Goal: Information Seeking & Learning: Learn about a topic

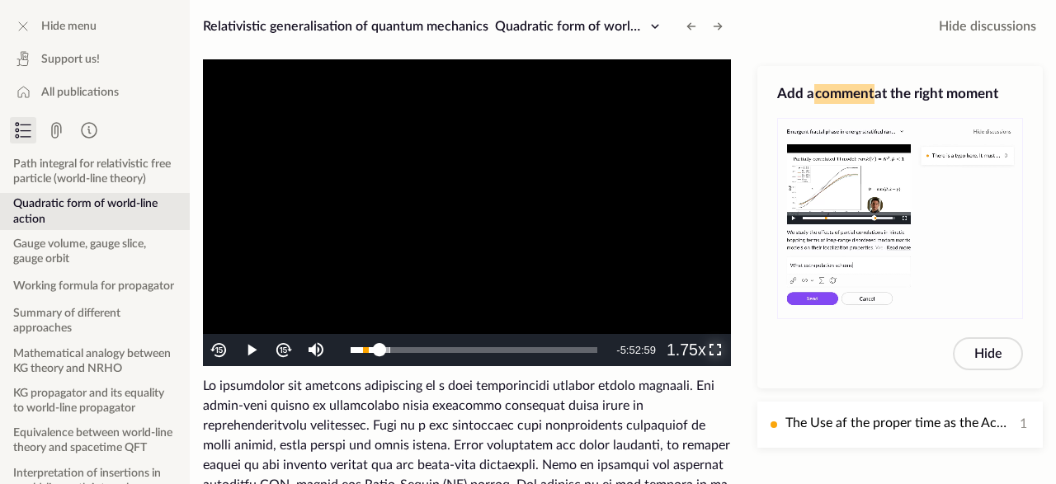
click at [716, 351] on span "Video Player" at bounding box center [716, 351] width 0 height 0
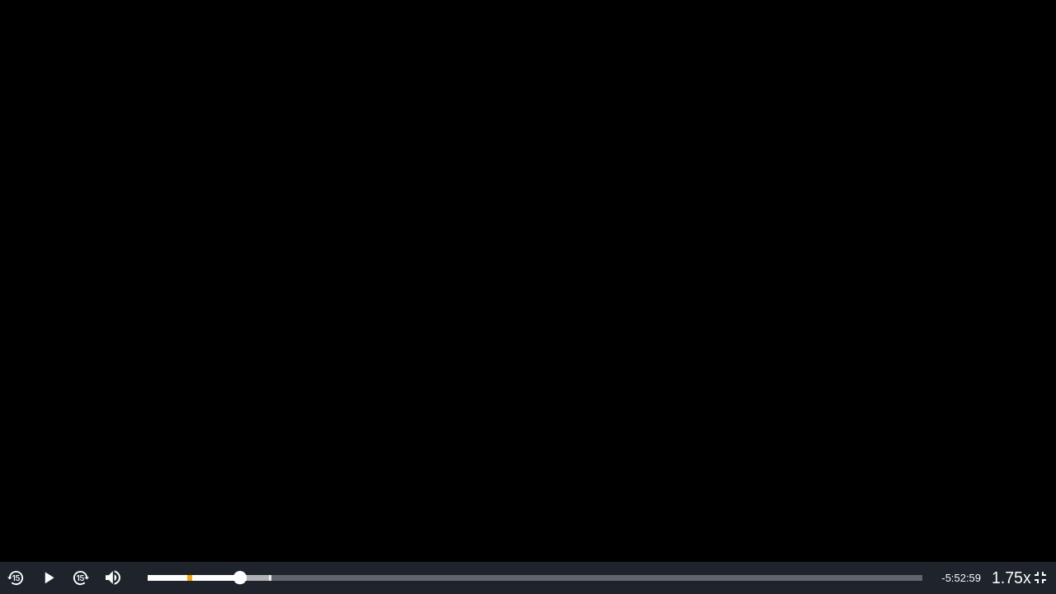
click at [853, 269] on video "To view this video please enable JavaScript, and consider upgrading to a web br…" at bounding box center [528, 297] width 1056 height 594
click at [242, 484] on div "0:48:39" at bounding box center [195, 578] width 95 height 6
click at [242, 484] on div "0:48:39" at bounding box center [195, 578] width 94 height 6
click at [243, 484] on div "0:49:31" at bounding box center [196, 578] width 96 height 6
click at [747, 231] on video "To view this video please enable JavaScript, and consider upgrading to a web br…" at bounding box center [528, 297] width 1056 height 594
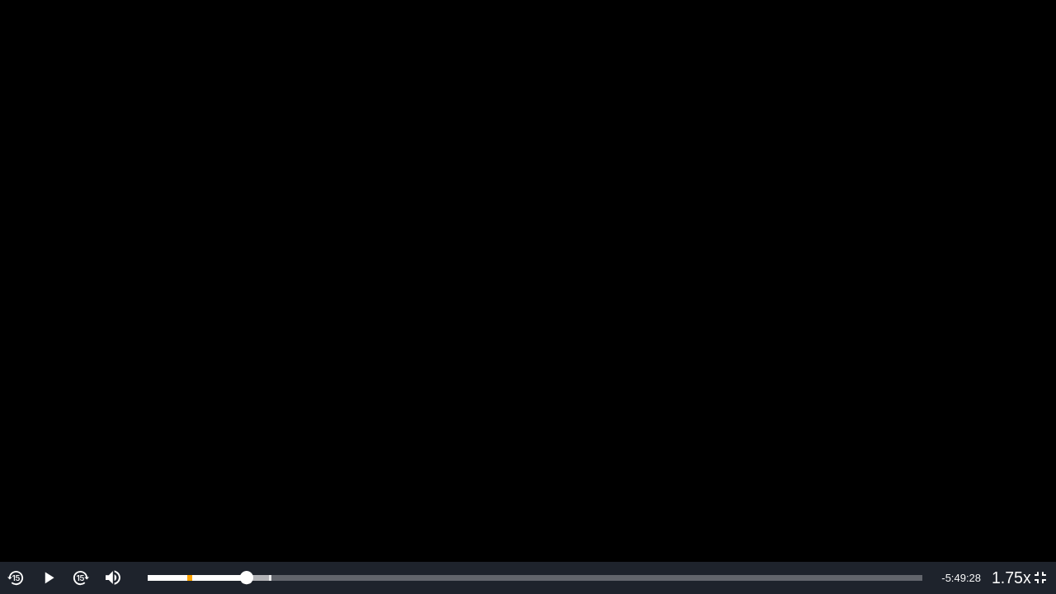
click at [354, 250] on video "To view this video please enable JavaScript, and consider upgrading to a web br…" at bounding box center [528, 297] width 1056 height 594
click at [755, 265] on video "To view this video please enable JavaScript, and consider upgrading to a web br…" at bounding box center [528, 297] width 1056 height 594
click at [675, 239] on video "To view this video please enable JavaScript, and consider upgrading to a web br…" at bounding box center [528, 297] width 1056 height 594
click at [517, 291] on video "To view this video please enable JavaScript, and consider upgrading to a web br…" at bounding box center [528, 297] width 1056 height 594
click at [770, 346] on video "To view this video please enable JavaScript, and consider upgrading to a web br…" at bounding box center [528, 297] width 1056 height 594
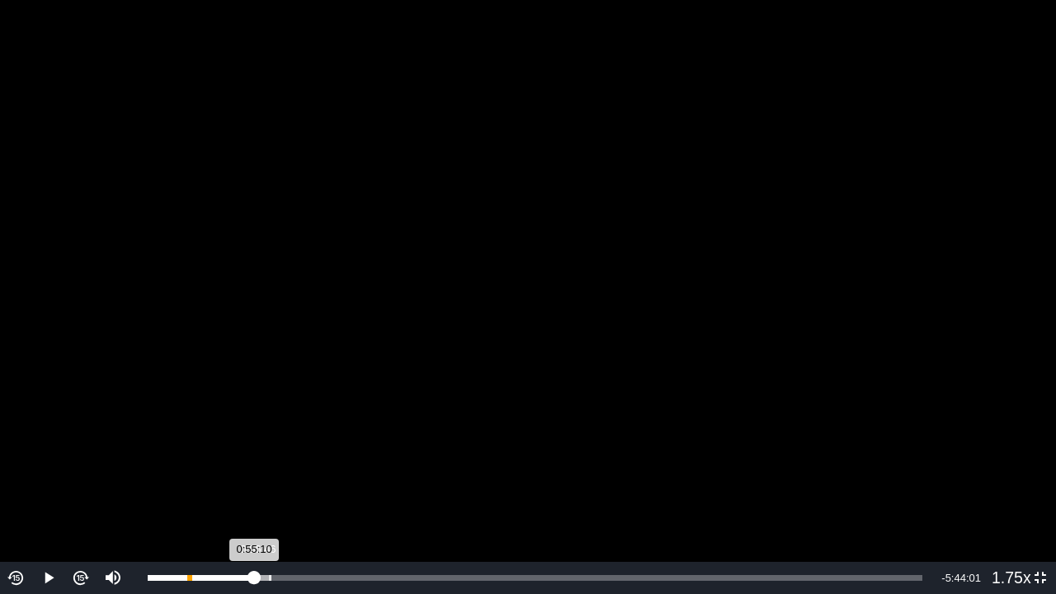
click at [254, 484] on div "0:55:10" at bounding box center [201, 578] width 106 height 6
click at [549, 410] on video "To view this video please enable JavaScript, and consider upgrading to a web br…" at bounding box center [528, 297] width 1056 height 594
click at [262, 484] on video "To view this video please enable JavaScript, and consider upgrading to a web br…" at bounding box center [528, 297] width 1056 height 594
click at [257, 484] on div "0:56:49" at bounding box center [203, 578] width 110 height 6
click at [262, 484] on div "0:58:58" at bounding box center [205, 578] width 114 height 6
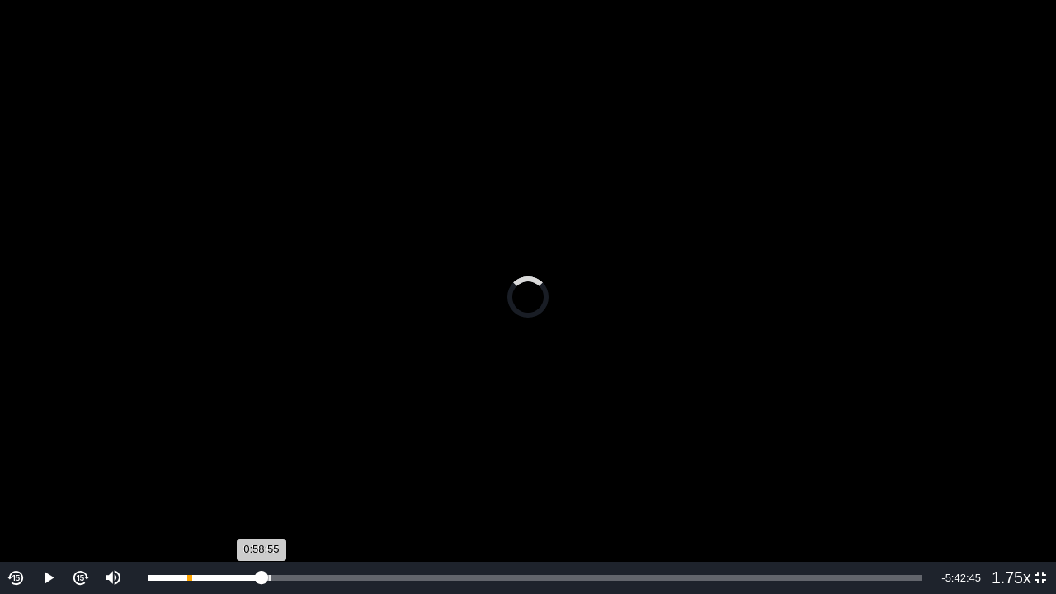
click at [260, 484] on div "0:58:55" at bounding box center [205, 578] width 114 height 6
click at [446, 479] on video "To view this video please enable JavaScript, and consider upgrading to a web br…" at bounding box center [528, 297] width 1056 height 594
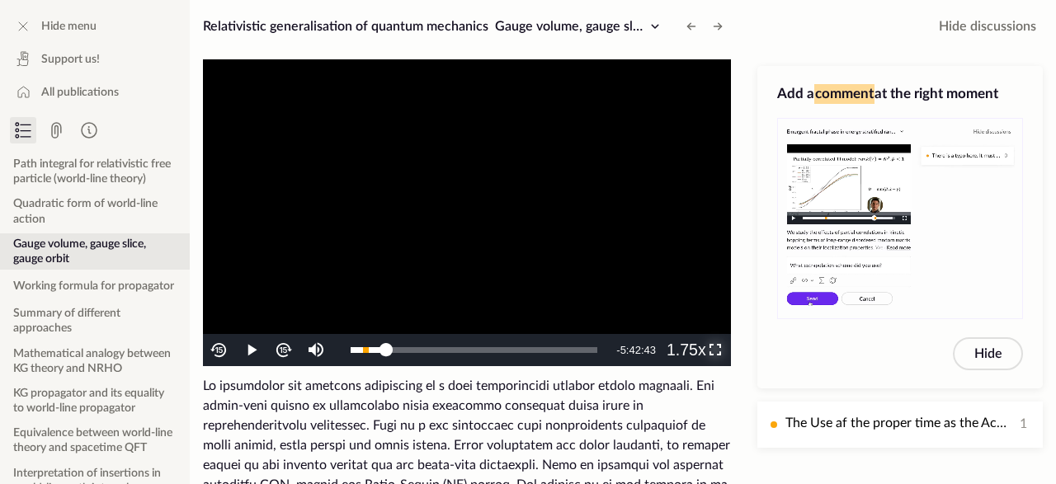
click at [716, 351] on span "Video Player" at bounding box center [716, 351] width 0 height 0
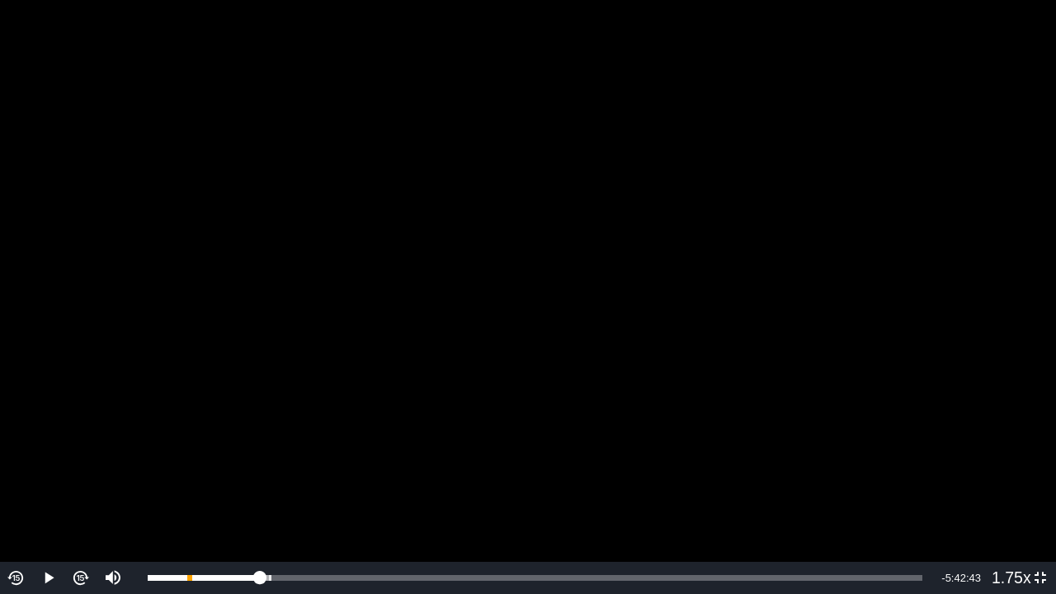
click at [712, 395] on video "To view this video please enable JavaScript, and consider upgrading to a web br…" at bounding box center [528, 297] width 1056 height 594
click at [907, 324] on video "To view this video please enable JavaScript, and consider upgrading to a web br…" at bounding box center [528, 297] width 1056 height 594
click at [827, 262] on video "To view this video please enable JavaScript, and consider upgrading to a web br…" at bounding box center [528, 297] width 1056 height 594
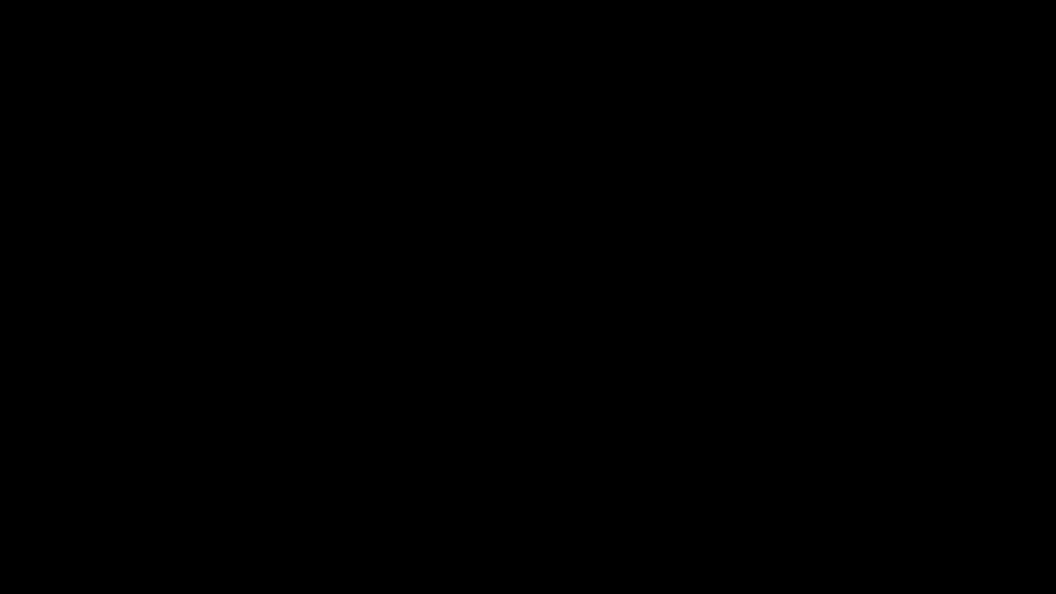
click at [827, 262] on video "To view this video please enable JavaScript, and consider upgrading to a web br…" at bounding box center [528, 297] width 1056 height 594
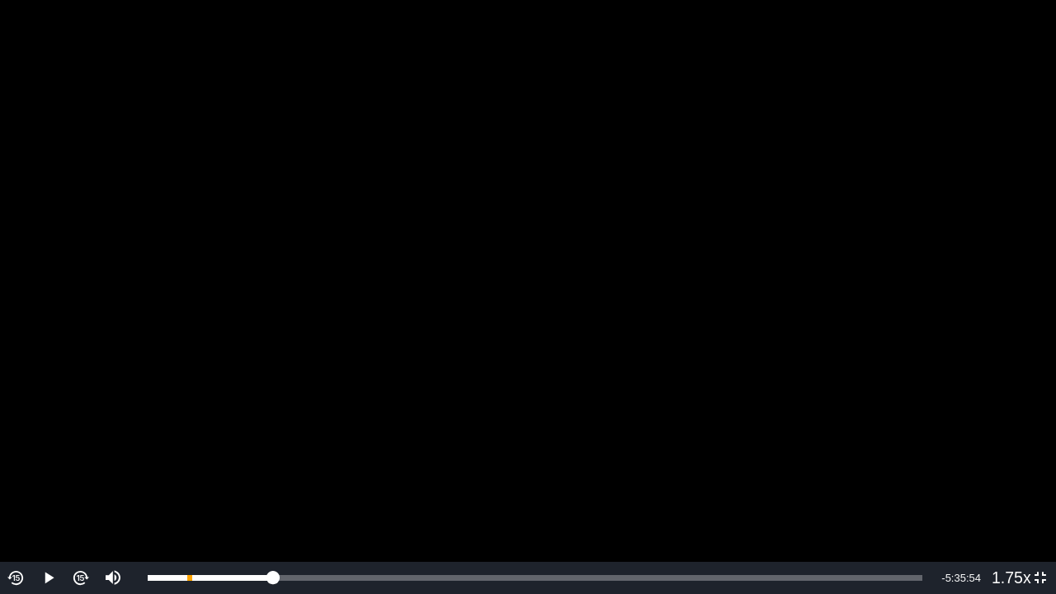
click at [759, 244] on video "To view this video please enable JavaScript, and consider upgrading to a web br…" at bounding box center [528, 297] width 1056 height 594
click at [476, 400] on video "To view this video please enable JavaScript, and consider upgrading to a web br…" at bounding box center [528, 297] width 1056 height 594
click at [375, 376] on video "To view this video please enable JavaScript, and consider upgrading to a web br…" at bounding box center [528, 297] width 1056 height 594
click at [853, 324] on video "To view this video please enable JavaScript, and consider upgrading to a web br…" at bounding box center [528, 297] width 1056 height 594
